Goal: Task Accomplishment & Management: Use online tool/utility

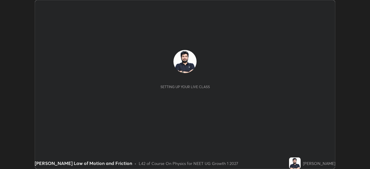
scroll to position [169, 369]
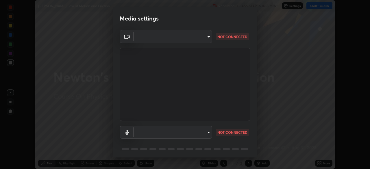
type input "71b0b5903dbe2f19866722545fb63627b4ea9dc08965a3ab927889d17f042457"
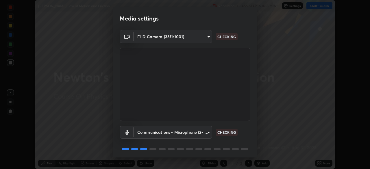
click at [205, 129] on body "Erase all [PERSON_NAME] Law of Motion and Friction Recording CLASS STARTS IN 8 …" at bounding box center [185, 84] width 370 height 169
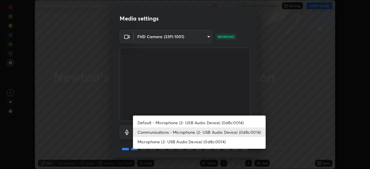
click at [217, 121] on li "Default - Microphone (2- USB Audio Device) (0d8c:0014)" at bounding box center [199, 123] width 133 height 10
type input "default"
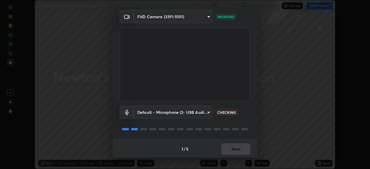
scroll to position [20, 0]
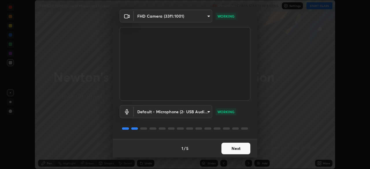
click at [235, 149] on button "Next" at bounding box center [235, 149] width 29 height 12
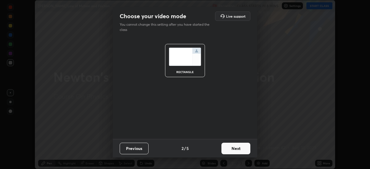
click at [246, 148] on button "Next" at bounding box center [235, 149] width 29 height 12
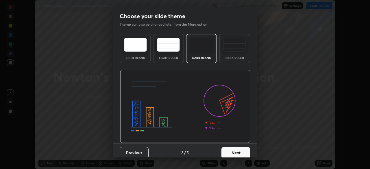
click at [247, 147] on button "Next" at bounding box center [235, 153] width 29 height 12
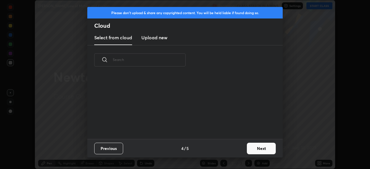
click at [251, 147] on button "Next" at bounding box center [261, 149] width 29 height 12
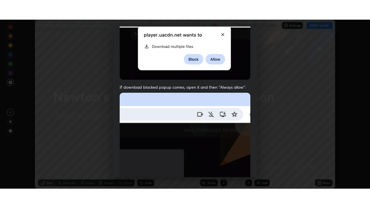
scroll to position [138, 0]
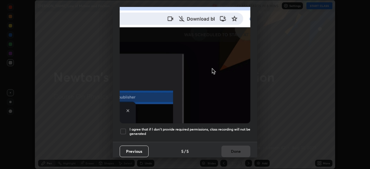
click at [123, 128] on div at bounding box center [123, 131] width 7 height 7
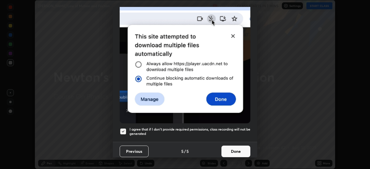
click at [233, 151] on button "Done" at bounding box center [235, 151] width 29 height 12
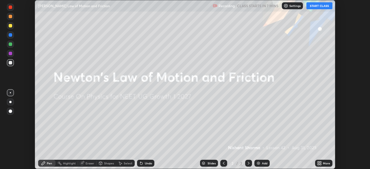
click at [316, 8] on button "START CLASS" at bounding box center [319, 5] width 26 height 7
click at [324, 165] on div "More" at bounding box center [325, 163] width 7 height 3
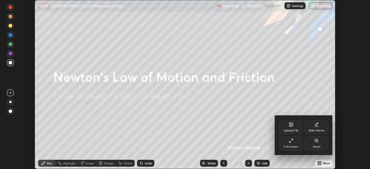
click at [290, 146] on div "Full screen" at bounding box center [290, 146] width 14 height 3
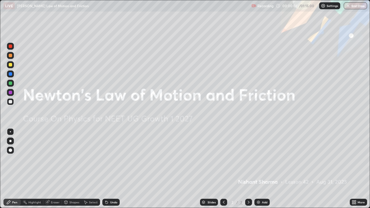
scroll to position [208, 370]
click at [260, 169] on img at bounding box center [258, 202] width 5 height 5
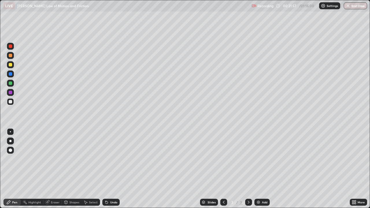
click at [259, 169] on img at bounding box center [258, 202] width 5 height 5
click at [223, 169] on icon at bounding box center [223, 202] width 5 height 5
click at [248, 169] on icon at bounding box center [248, 202] width 5 height 5
click at [8, 169] on div at bounding box center [10, 161] width 9 height 69
click at [114, 169] on div "Undo" at bounding box center [113, 202] width 7 height 3
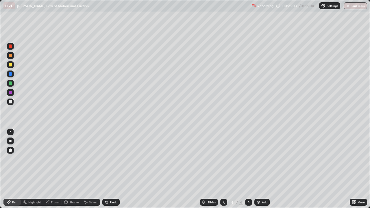
click at [113, 169] on div "Undo" at bounding box center [113, 202] width 7 height 3
click at [114, 169] on div "Undo" at bounding box center [113, 202] width 7 height 3
click at [113, 169] on div "Undo" at bounding box center [113, 202] width 7 height 3
click at [223, 169] on icon at bounding box center [223, 202] width 5 height 5
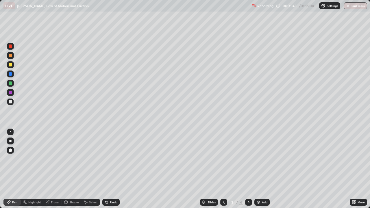
click at [250, 169] on div at bounding box center [248, 202] width 7 height 7
click at [260, 169] on img at bounding box center [258, 202] width 5 height 5
click at [114, 169] on div "Undo" at bounding box center [113, 202] width 7 height 3
click at [259, 169] on img at bounding box center [258, 202] width 5 height 5
click at [116, 169] on div "Undo" at bounding box center [113, 202] width 7 height 3
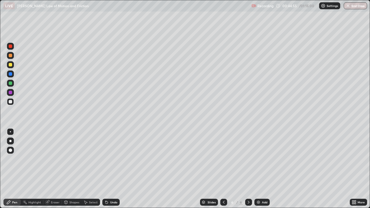
click at [116, 169] on div "Undo" at bounding box center [113, 202] width 7 height 3
click at [110, 169] on div "Undo" at bounding box center [110, 202] width 17 height 7
click at [262, 169] on div "Add" at bounding box center [264, 202] width 5 height 3
click at [261, 169] on div "Add" at bounding box center [261, 202] width 15 height 7
click at [113, 169] on div "Undo" at bounding box center [113, 202] width 7 height 3
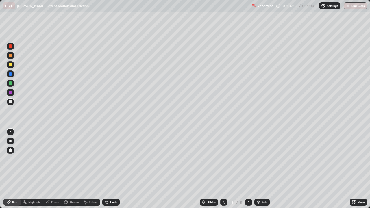
click at [114, 169] on div "Undo" at bounding box center [113, 202] width 7 height 3
click at [111, 169] on div "Undo" at bounding box center [110, 202] width 17 height 7
click at [262, 169] on div "Add" at bounding box center [264, 202] width 5 height 3
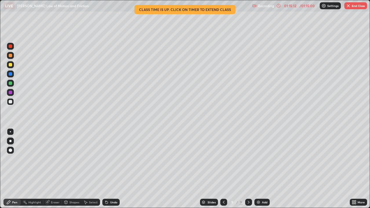
click at [354, 6] on button "End Class" at bounding box center [355, 5] width 23 height 7
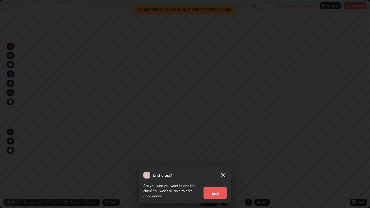
click at [209, 169] on button "End" at bounding box center [214, 193] width 23 height 12
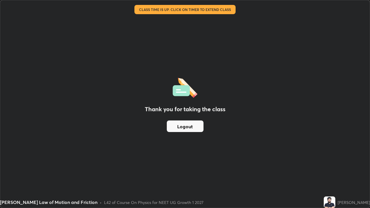
click at [185, 125] on button "Logout" at bounding box center [185, 126] width 37 height 12
